Goal: Transaction & Acquisition: Purchase product/service

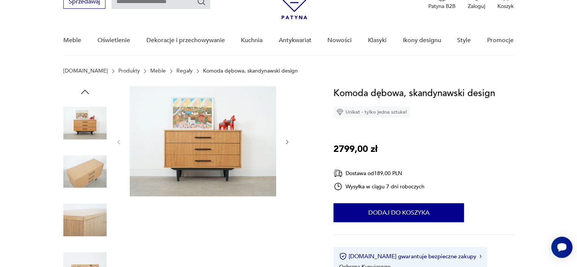
scroll to position [39, 0]
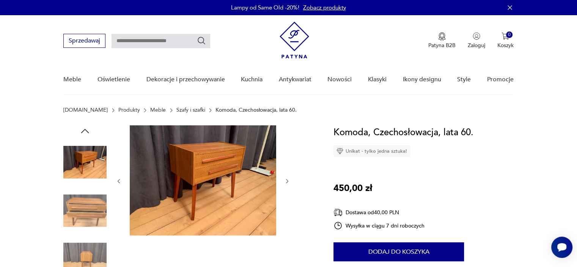
click at [286, 183] on icon "button" at bounding box center [287, 181] width 2 height 5
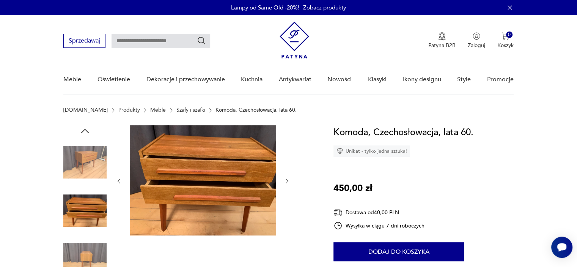
click at [286, 183] on icon "button" at bounding box center [287, 181] width 2 height 5
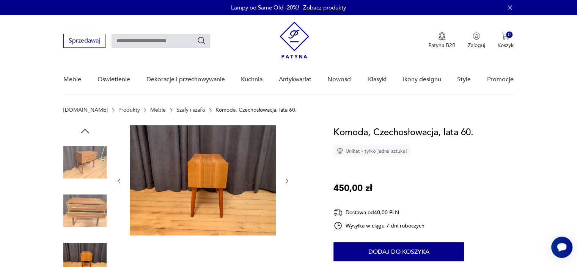
click at [286, 183] on icon "button" at bounding box center [287, 181] width 2 height 5
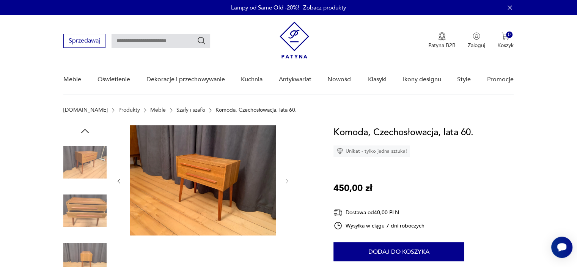
click at [83, 157] on img at bounding box center [84, 161] width 43 height 43
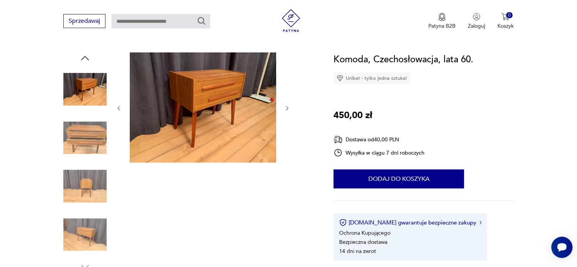
scroll to position [73, 0]
click at [89, 133] on img at bounding box center [84, 137] width 43 height 43
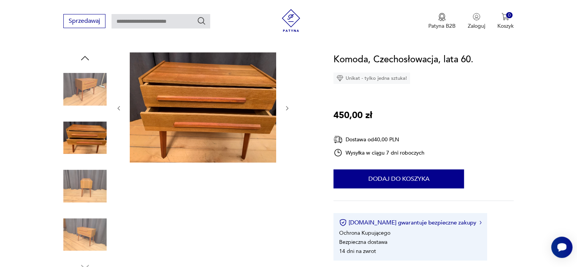
click at [87, 170] on img at bounding box center [84, 185] width 43 height 43
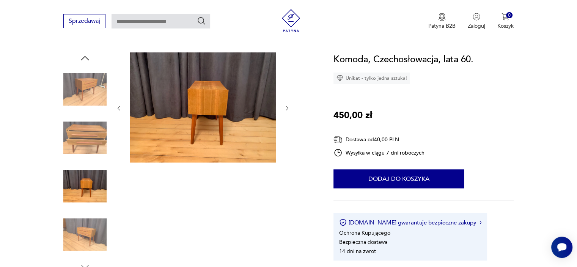
click at [87, 220] on img at bounding box center [84, 234] width 43 height 43
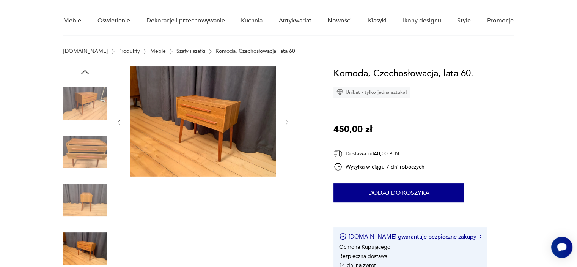
scroll to position [58, 0]
